Goal: Task Accomplishment & Management: Manage account settings

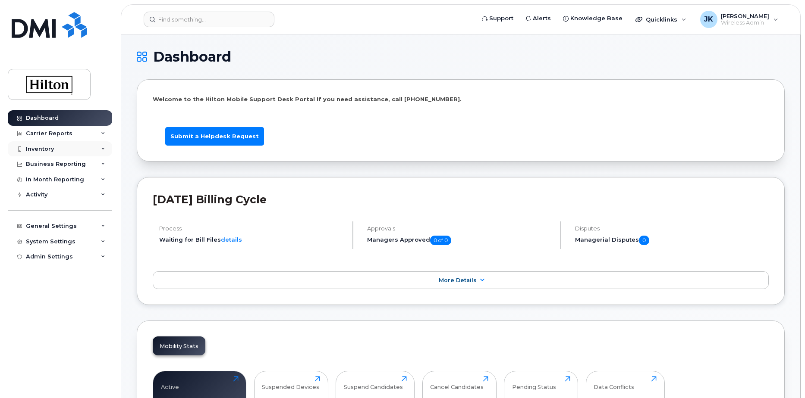
click at [55, 154] on div "Inventory" at bounding box center [60, 149] width 104 height 16
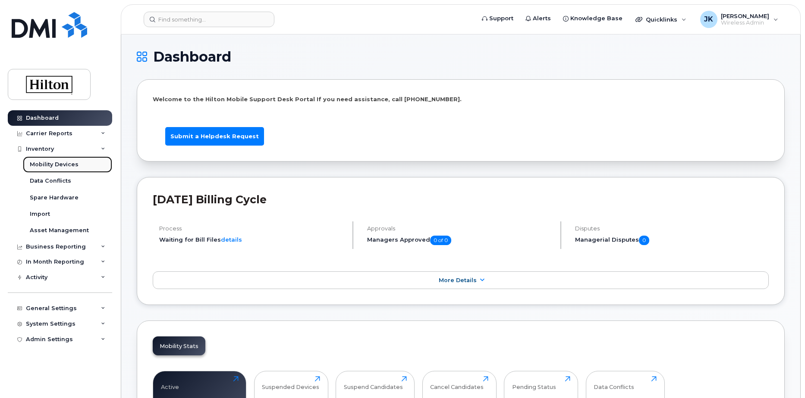
click at [52, 163] on div "Mobility Devices" at bounding box center [54, 165] width 49 height 8
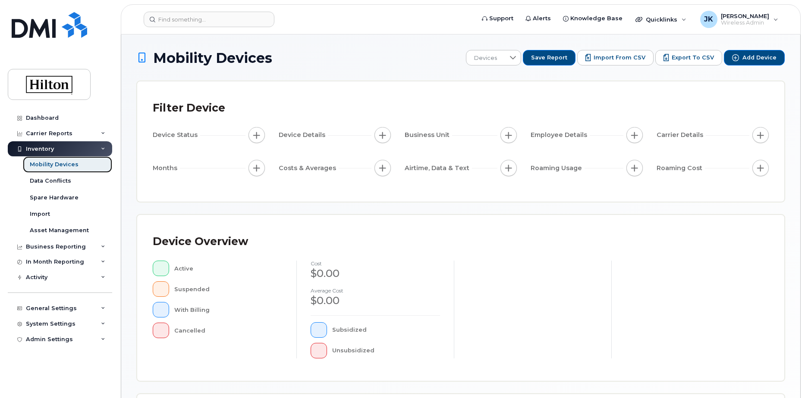
scroll to position [197, 0]
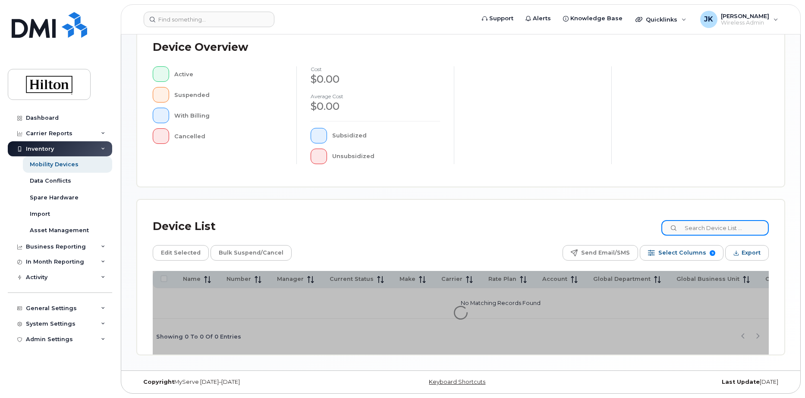
click at [701, 229] on input at bounding box center [714, 228] width 107 height 16
paste input "7135422399"
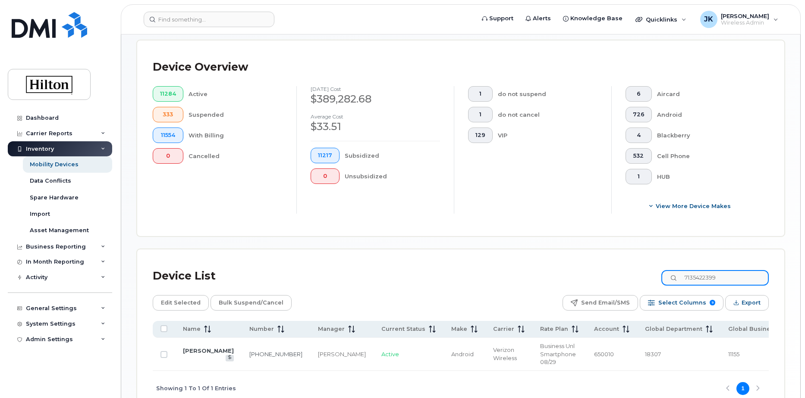
scroll to position [251, 0]
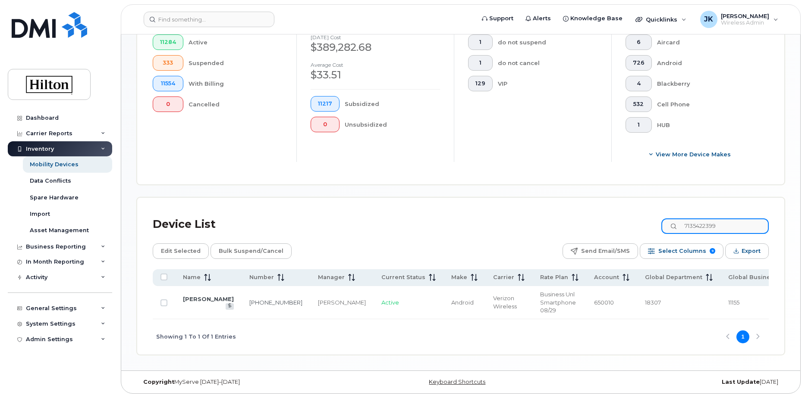
drag, startPoint x: 737, startPoint y: 224, endPoint x: 671, endPoint y: 221, distance: 65.6
click at [671, 221] on input "7135422399" at bounding box center [714, 227] width 107 height 16
paste input "4802500971"
drag, startPoint x: 735, startPoint y: 221, endPoint x: 680, endPoint y: 214, distance: 55.2
click at [681, 215] on div "Device List 4802500971" at bounding box center [461, 224] width 616 height 22
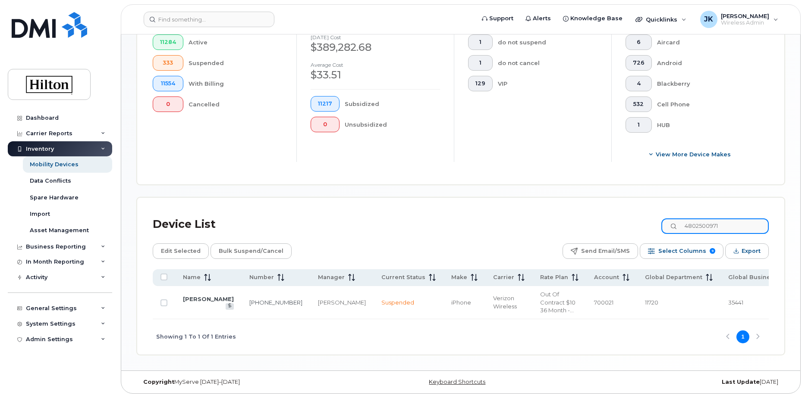
paste input "7732172033"
type input "7732172033"
click at [199, 296] on link "REBECCA WILLIAMS" at bounding box center [208, 299] width 51 height 7
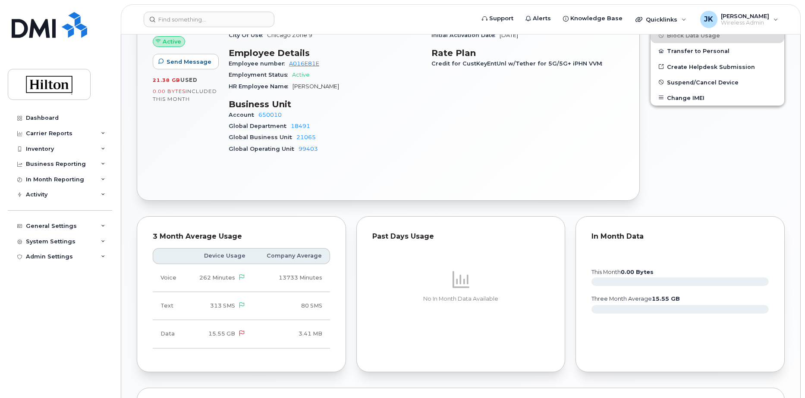
scroll to position [43, 0]
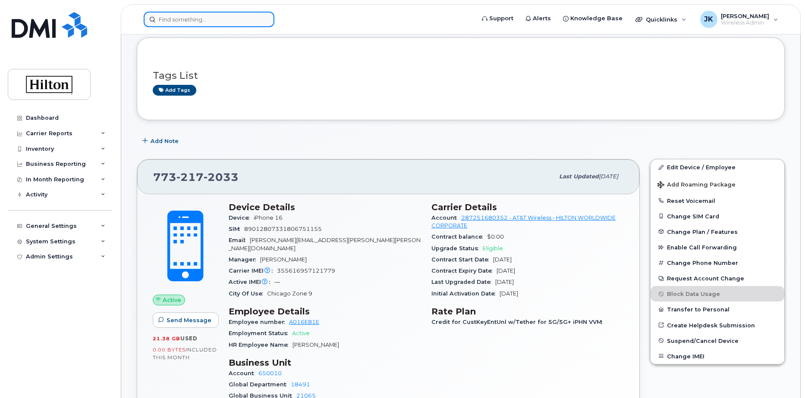
click at [212, 19] on input at bounding box center [209, 20] width 131 height 16
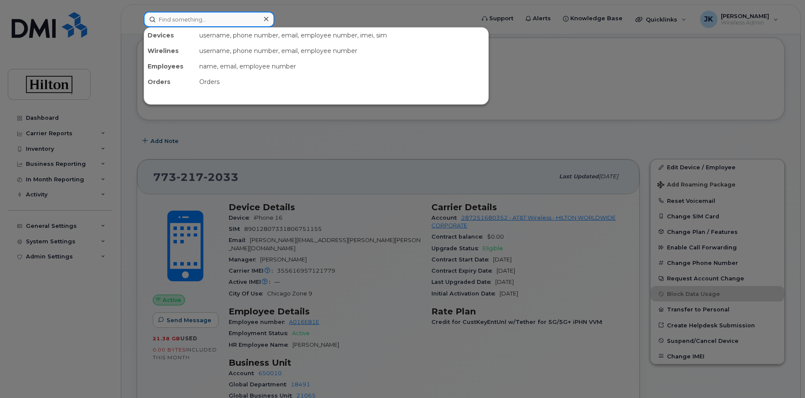
paste input "7732634681"
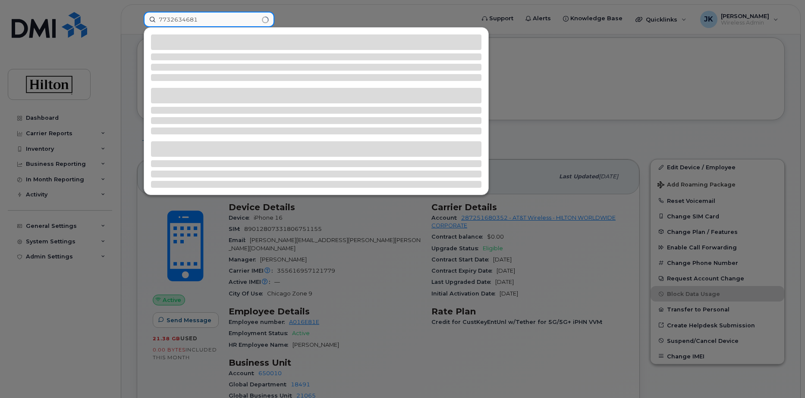
type input "7732634681"
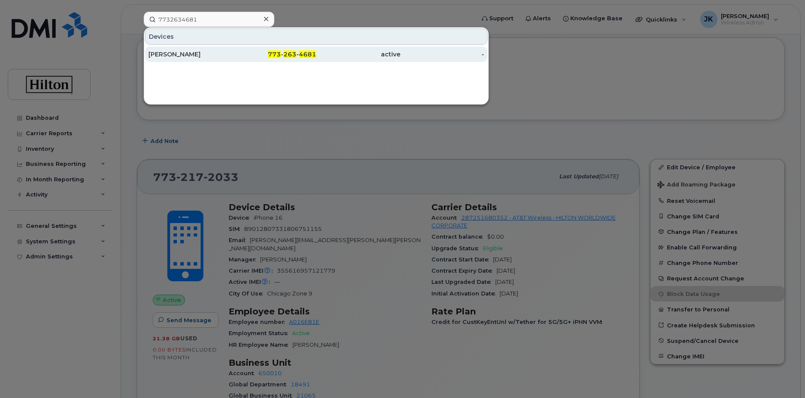
click at [190, 56] on div "[PERSON_NAME]" at bounding box center [190, 54] width 84 height 9
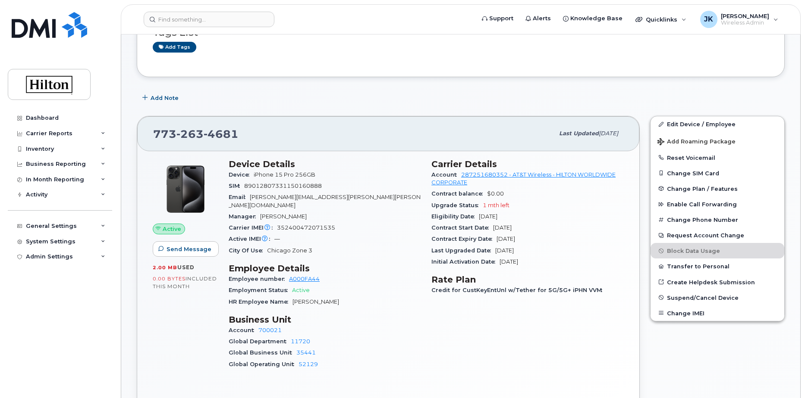
scroll to position [129, 0]
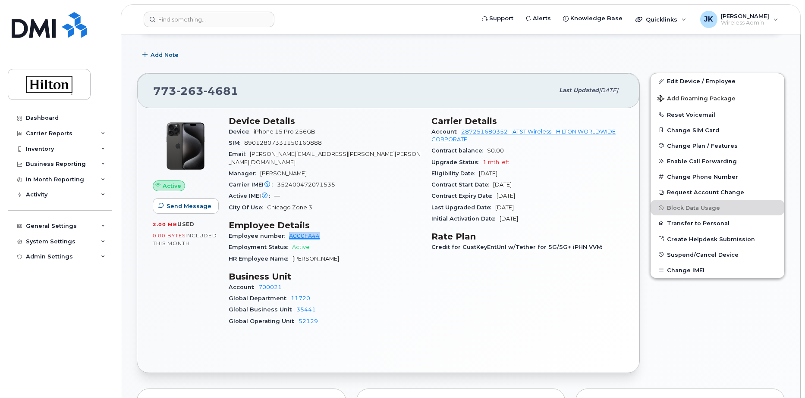
drag, startPoint x: 320, startPoint y: 229, endPoint x: 288, endPoint y: 232, distance: 32.0
click at [288, 232] on div "Employee number A000FA44" at bounding box center [325, 236] width 192 height 11
copy link "A000FA44"
click at [170, 275] on div "Active Send Message 2.00 MB  used 0.00 Bytes  included this month" at bounding box center [185, 225] width 76 height 229
click at [39, 146] on div "Inventory" at bounding box center [40, 149] width 28 height 7
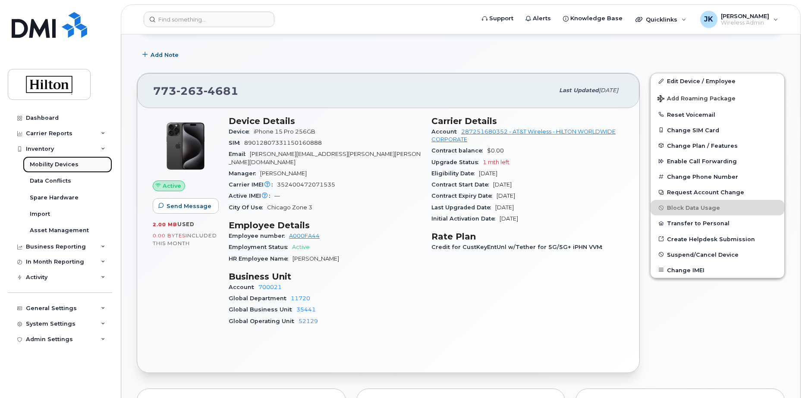
click at [39, 163] on div "Mobility Devices" at bounding box center [54, 165] width 49 height 8
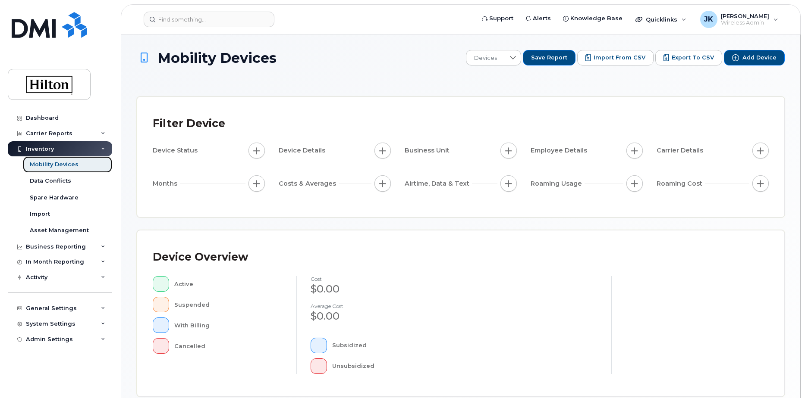
scroll to position [213, 0]
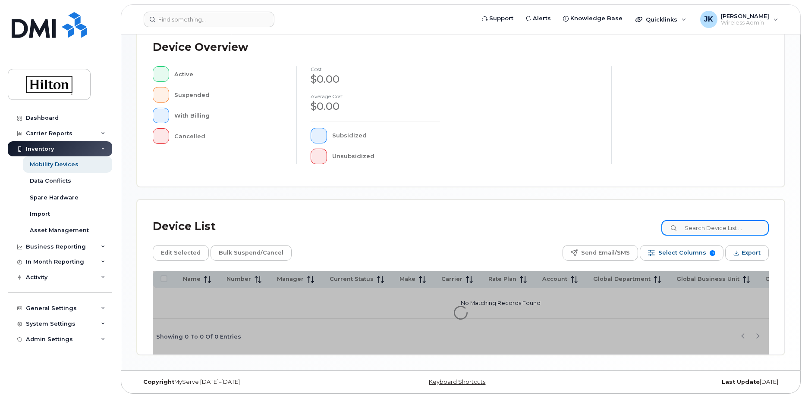
click at [699, 229] on input at bounding box center [714, 228] width 107 height 16
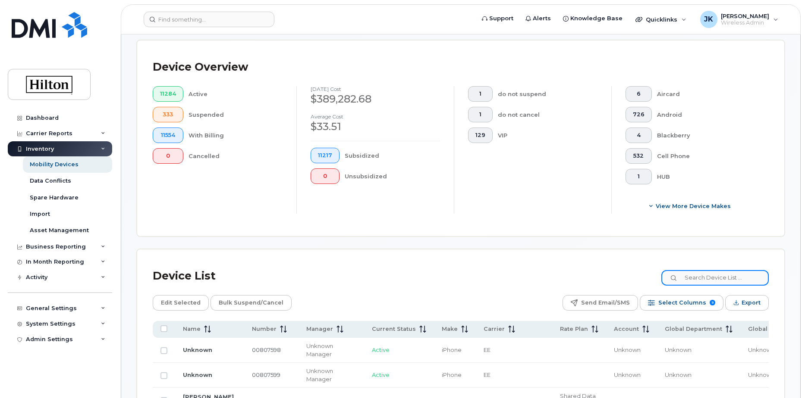
click at [696, 277] on input at bounding box center [714, 278] width 107 height 16
paste input "7732634681"
type input "7732634681"
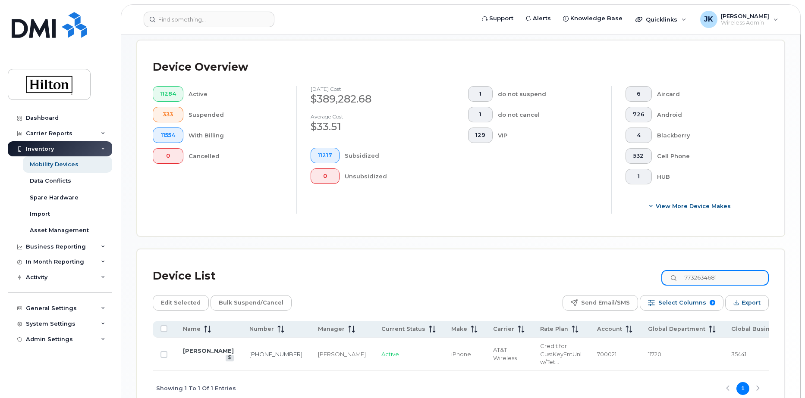
scroll to position [256, 0]
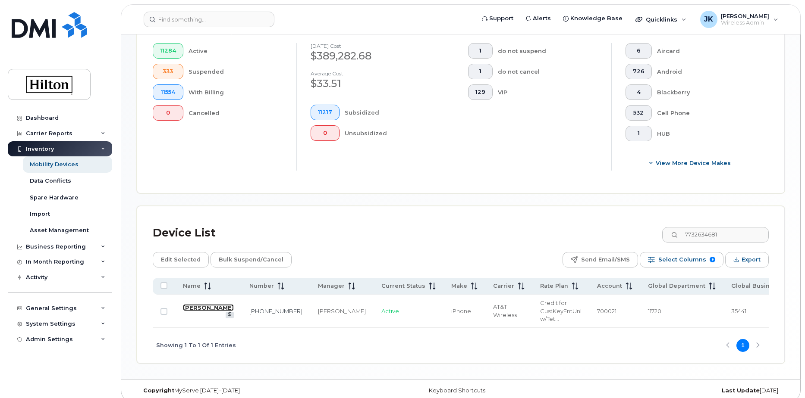
click at [193, 309] on link "[PERSON_NAME]" at bounding box center [208, 307] width 51 height 7
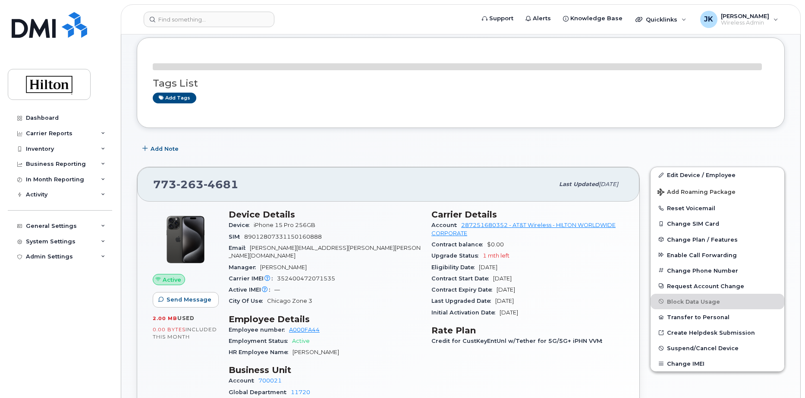
scroll to position [86, 0]
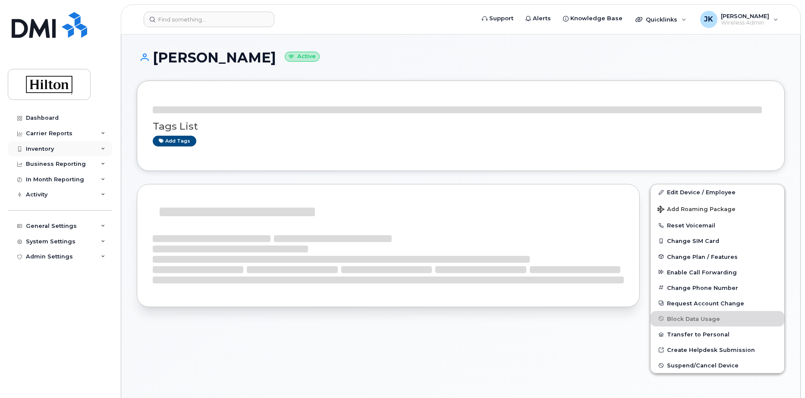
click at [47, 149] on div "Inventory" at bounding box center [40, 149] width 28 height 7
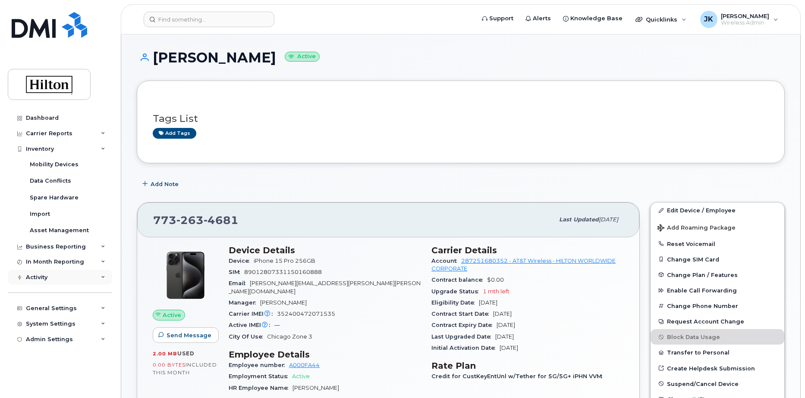
click at [36, 277] on div "Activity" at bounding box center [37, 277] width 22 height 7
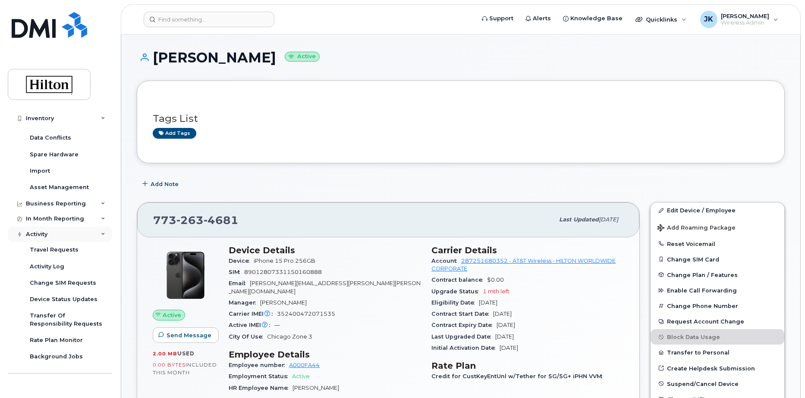
scroll to position [85, 0]
